Goal: Navigation & Orientation: Find specific page/section

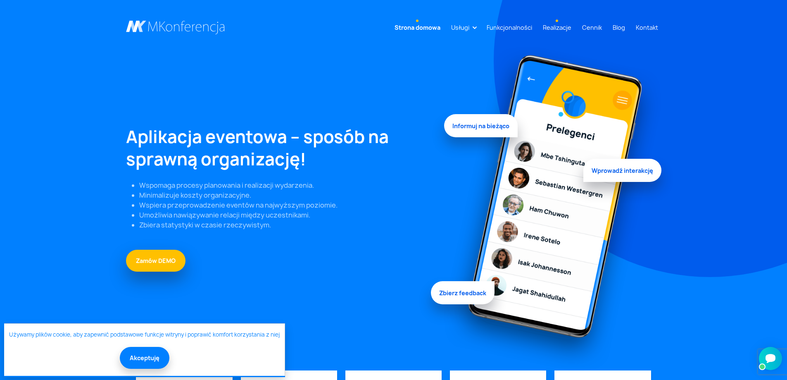
click at [565, 26] on link "Realizacje" at bounding box center [557, 27] width 35 height 15
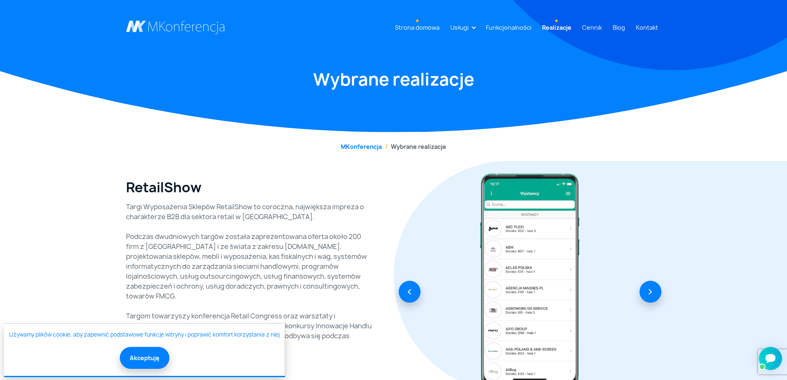
click at [412, 29] on link "Strona domowa" at bounding box center [417, 27] width 51 height 15
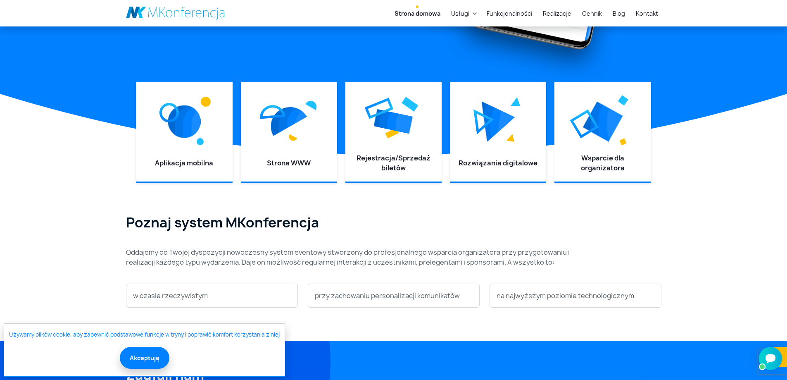
scroll to position [289, 0]
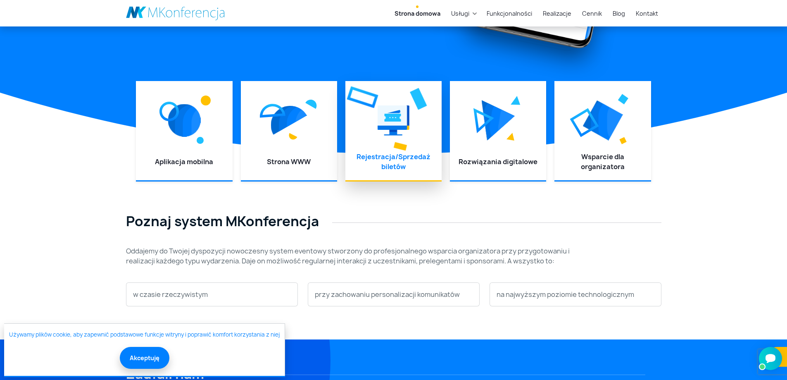
click at [407, 161] on link "Rejestracja/Sprzedaż biletów" at bounding box center [394, 161] width 74 height 19
